Goal: Task Accomplishment & Management: Manage account settings

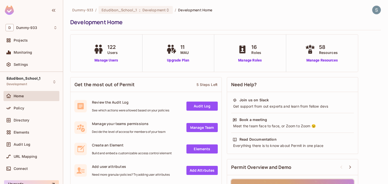
click at [210, 105] on link "Audit Log" at bounding box center [201, 106] width 31 height 9
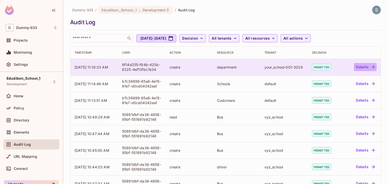
click at [365, 63] on button "Details" at bounding box center [365, 67] width 23 height 8
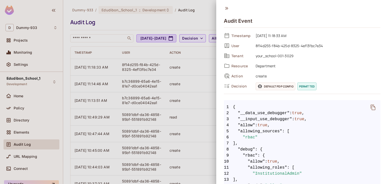
click at [227, 9] on icon at bounding box center [227, 9] width 6 height 6
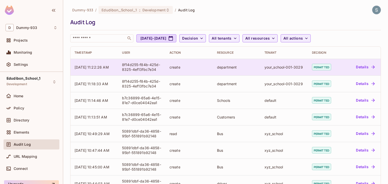
click at [370, 67] on icon "button" at bounding box center [372, 67] width 5 height 5
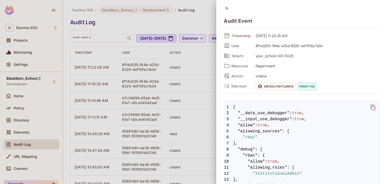
click at [370, 105] on icon "delete" at bounding box center [372, 108] width 5 height 6
click at [370, 106] on icon "delete" at bounding box center [372, 108] width 5 height 6
